Goal: Information Seeking & Learning: Learn about a topic

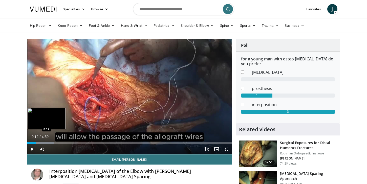
click at [35, 142] on div "Loaded : 13.24% 0:12 0:12" at bounding box center [129, 141] width 205 height 5
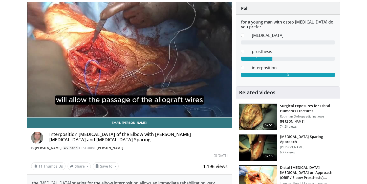
scroll to position [18, 0]
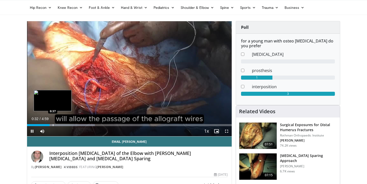
click at [53, 124] on div "Progress Bar" at bounding box center [53, 125] width 1 height 2
click at [63, 124] on div "Progress Bar" at bounding box center [63, 125] width 1 height 2
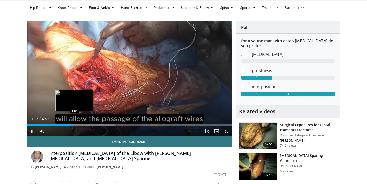
click at [75, 125] on div "Progress Bar" at bounding box center [75, 125] width 1 height 2
click at [82, 124] on div "Progress Bar" at bounding box center [82, 125] width 1 height 2
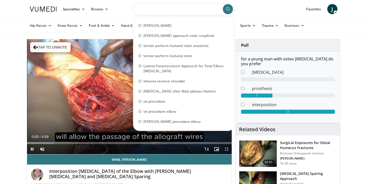
click at [162, 11] on input "Search topics, interventions" at bounding box center [183, 9] width 101 height 12
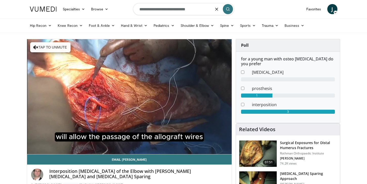
type input "**********"
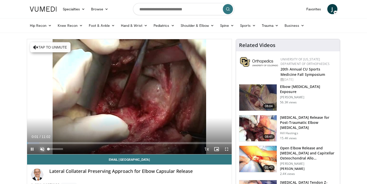
click at [41, 148] on span "Video Player" at bounding box center [42, 149] width 10 height 10
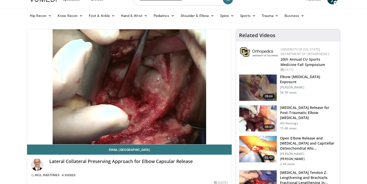
scroll to position [10, 0]
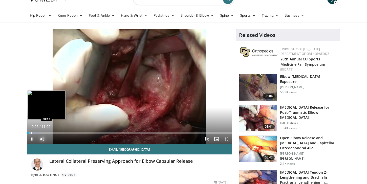
click at [31, 132] on div "Progress Bar" at bounding box center [31, 133] width 1 height 2
click at [36, 132] on div "Loaded : 9.05% 00:13 00:30" at bounding box center [129, 131] width 205 height 5
click at [42, 133] on div "Progress Bar" at bounding box center [42, 133] width 1 height 2
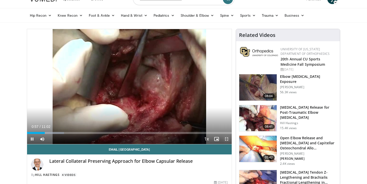
click at [225, 138] on span "Video Player" at bounding box center [226, 139] width 10 height 10
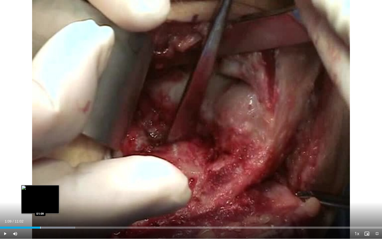
click at [40, 184] on div "Progress Bar" at bounding box center [40, 228] width 1 height 2
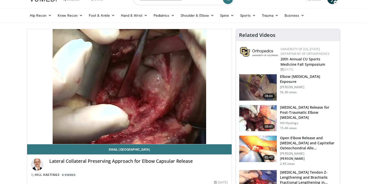
click at [253, 88] on img at bounding box center [257, 87] width 37 height 26
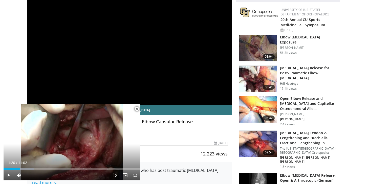
scroll to position [0, 0]
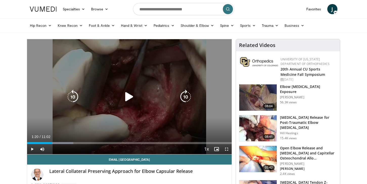
click at [129, 96] on icon "Video Player" at bounding box center [129, 97] width 14 height 14
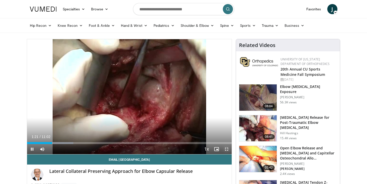
click at [227, 149] on span "Video Player" at bounding box center [226, 149] width 10 height 10
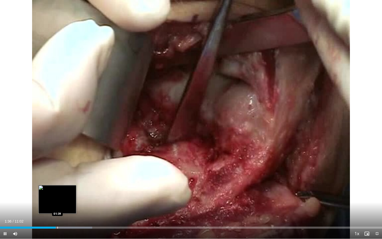
click at [57, 184] on div "Progress Bar" at bounding box center [57, 228] width 1 height 2
click at [63, 184] on div "Progress Bar" at bounding box center [63, 228] width 1 height 2
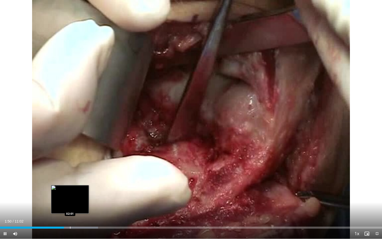
click at [70, 184] on div "Progress Bar" at bounding box center [70, 228] width 1 height 2
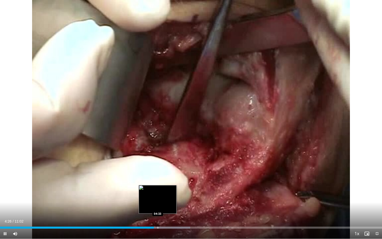
click at [158, 184] on div "Progress Bar" at bounding box center [158, 228] width 1 height 2
click at [165, 184] on div "Progress Bar" at bounding box center [165, 228] width 1 height 2
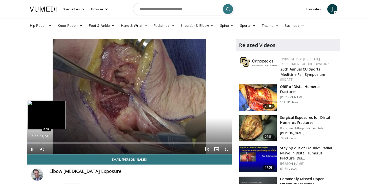
click at [40, 142] on div "Loaded : 2.07% 0:00 0:32" at bounding box center [129, 141] width 205 height 5
